Goal: Transaction & Acquisition: Subscribe to service/newsletter

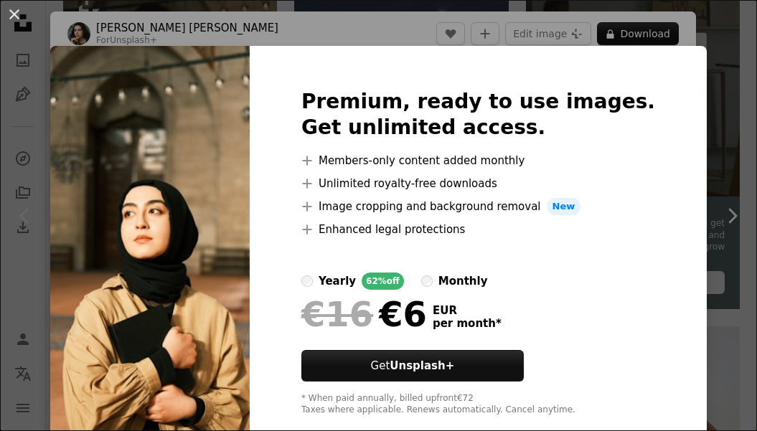
scroll to position [49, 0]
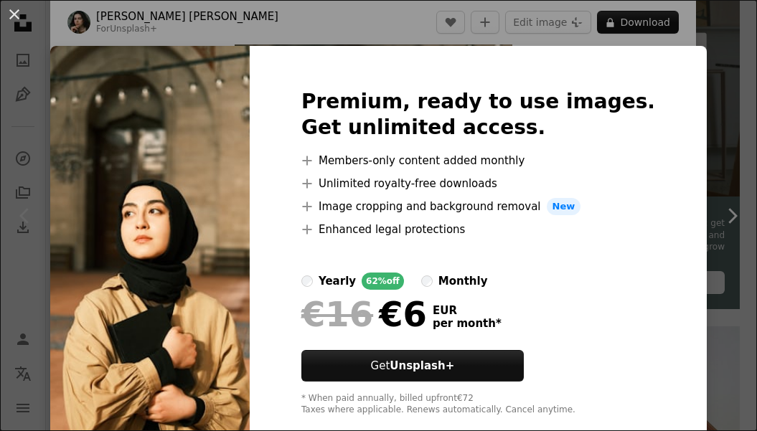
click at [233, 80] on img at bounding box center [150, 252] width 200 height 413
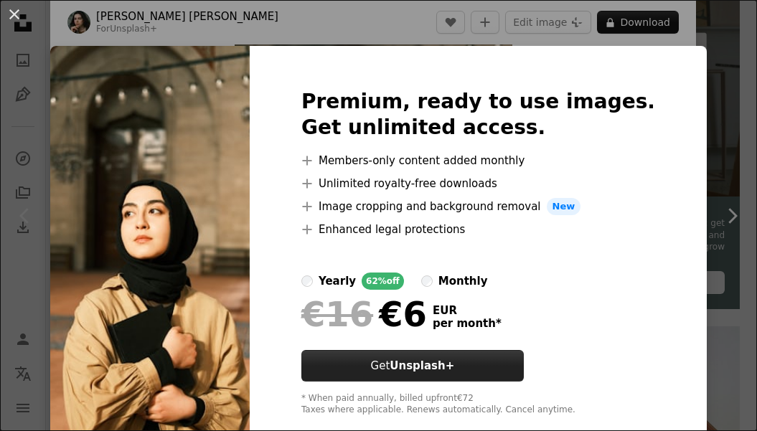
click at [421, 370] on button "Get Unsplash+" at bounding box center [412, 366] width 223 height 32
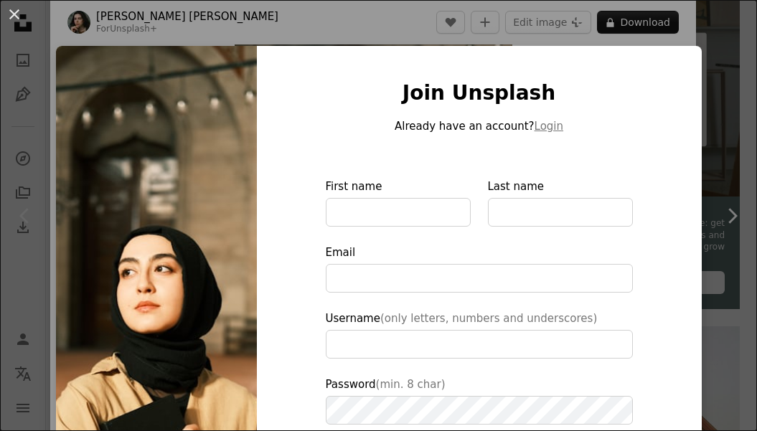
click at [681, 8] on div "An X shape Join Unsplash Already have an account? Login First name Last name Em…" at bounding box center [378, 215] width 757 height 431
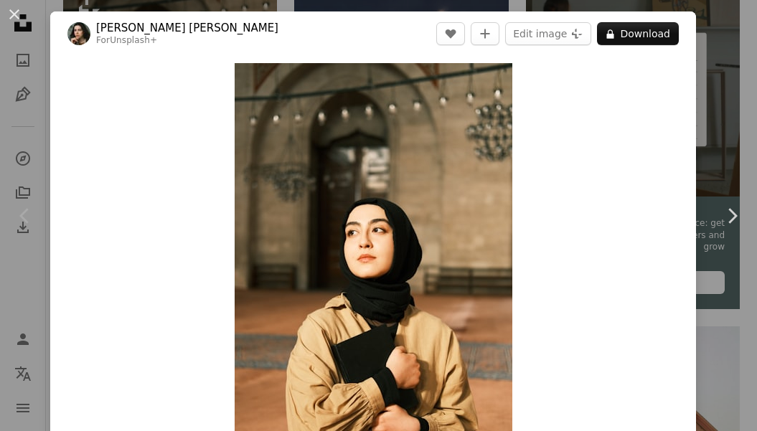
click at [706, 132] on div "An X shape Chevron left Chevron right [PERSON_NAME] [PERSON_NAME] For Unsplash+…" at bounding box center [378, 215] width 757 height 431
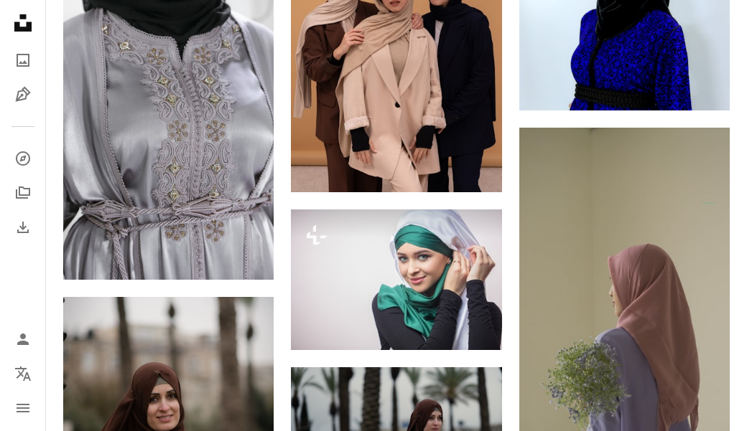
scroll to position [907, 0]
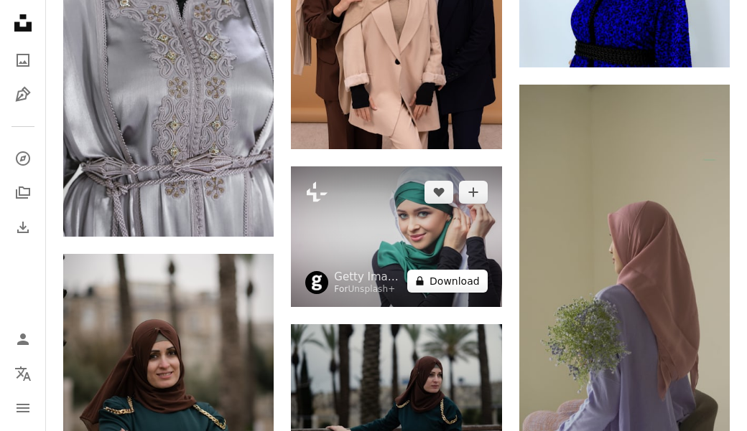
click at [435, 280] on button "A lock Download" at bounding box center [447, 281] width 80 height 23
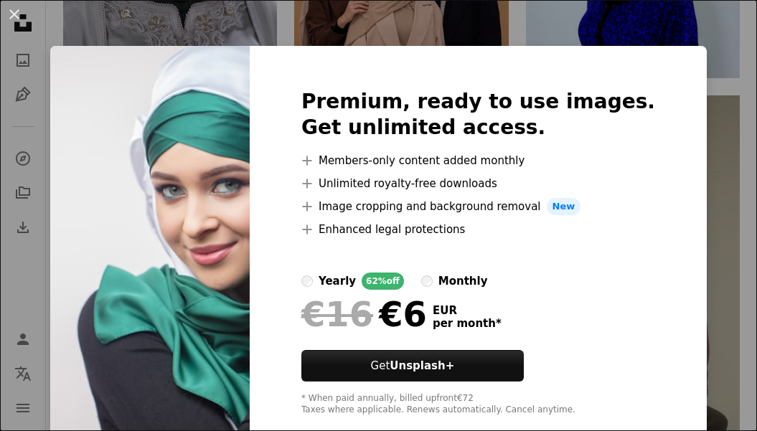
click at [719, 126] on div "An X shape Premium, ready to use images. Get unlimited access. A plus sign Memb…" at bounding box center [378, 215] width 757 height 431
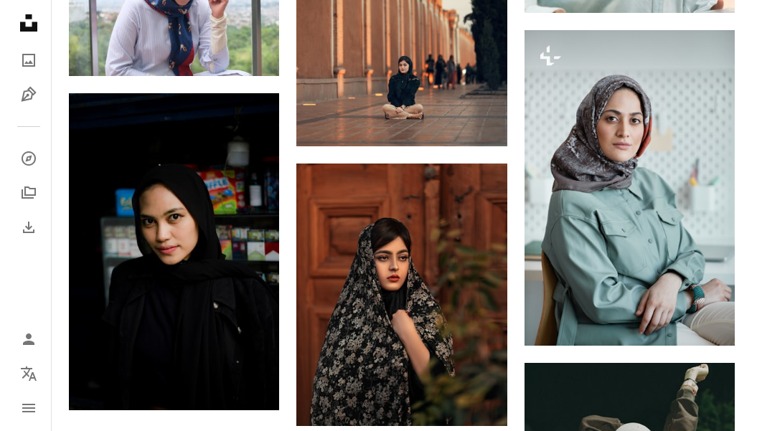
scroll to position [1663, 0]
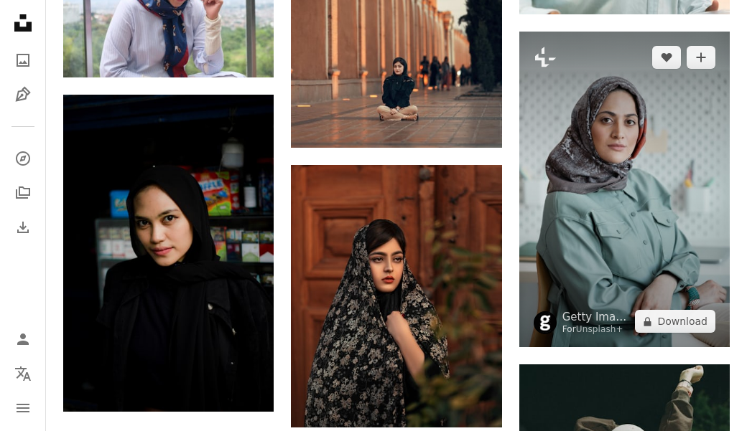
click at [638, 234] on img at bounding box center [624, 190] width 210 height 316
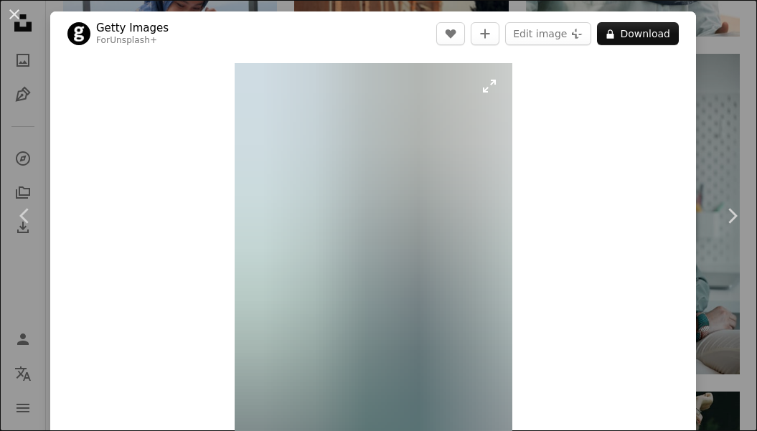
scroll to position [213, 0]
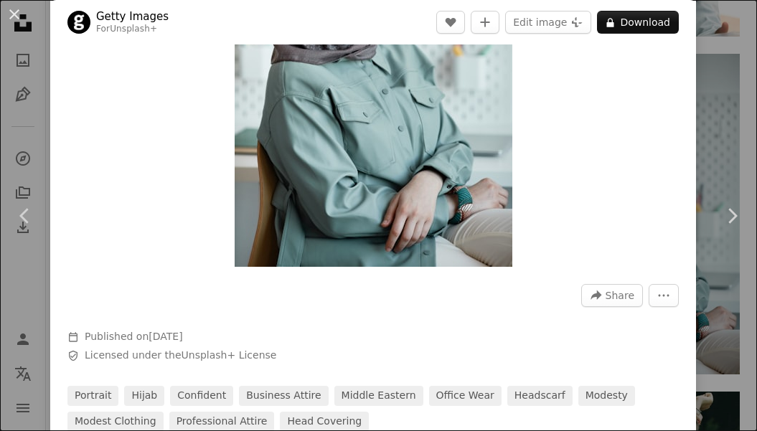
click at [634, 17] on button "A lock Download" at bounding box center [638, 22] width 82 height 23
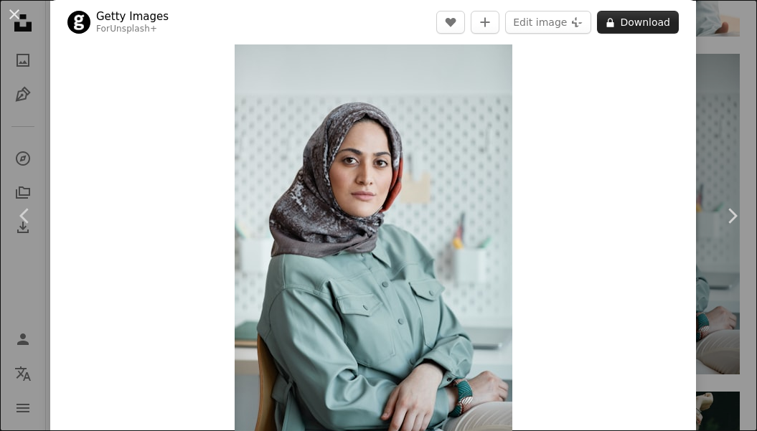
click at [623, 22] on button "A lock Download" at bounding box center [638, 22] width 82 height 23
